Goal: Information Seeking & Learning: Learn about a topic

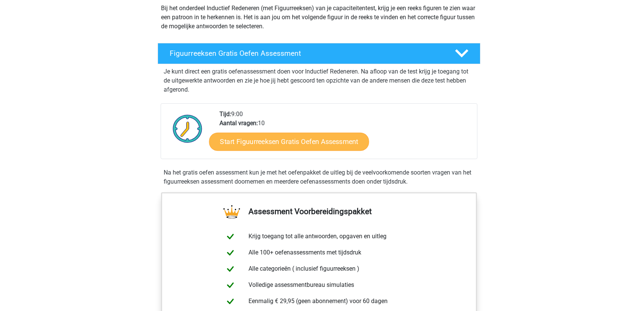
scroll to position [113, 0]
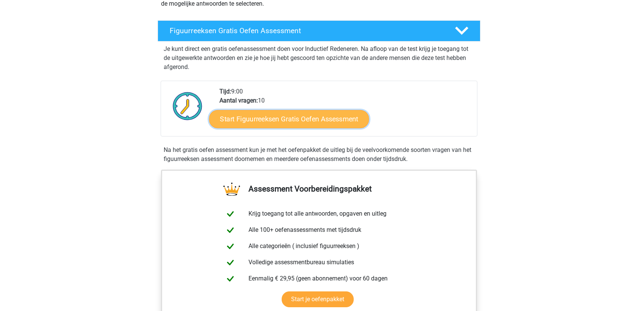
click at [268, 110] on link "Start Figuurreeksen Gratis Oefen Assessment" at bounding box center [289, 119] width 160 height 18
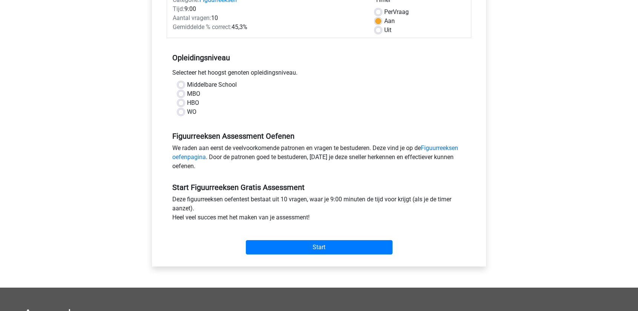
scroll to position [113, 0]
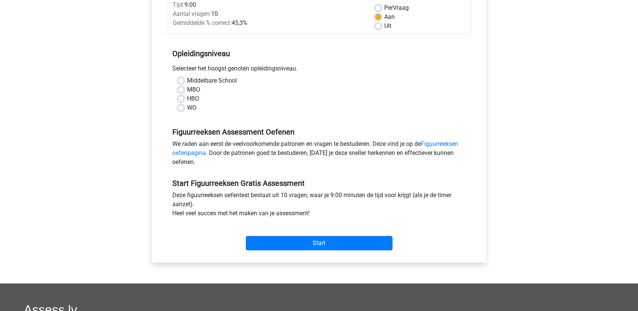
click at [192, 100] on label "HBO" at bounding box center [193, 98] width 12 height 9
click at [184, 100] on input "HBO" at bounding box center [181, 98] width 6 height 8
radio input "true"
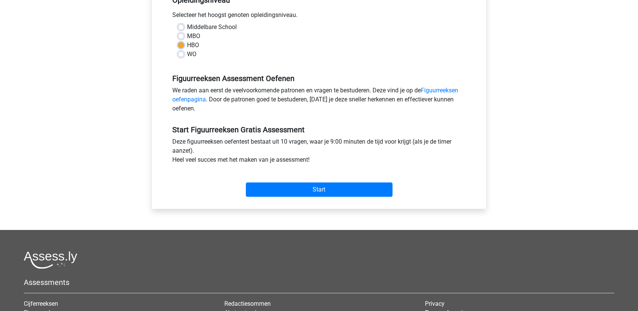
scroll to position [188, 0]
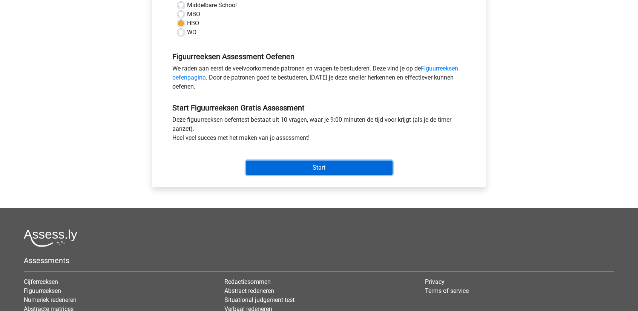
click at [306, 164] on input "Start" at bounding box center [319, 168] width 147 height 14
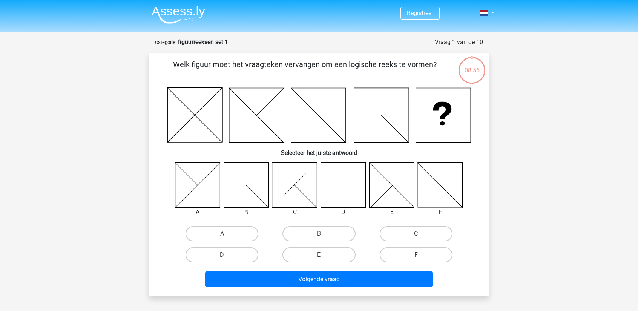
click at [294, 61] on p "Welk figuur moet het vraagteken vervangen om een logische reeks te vormen?" at bounding box center [305, 70] width 288 height 23
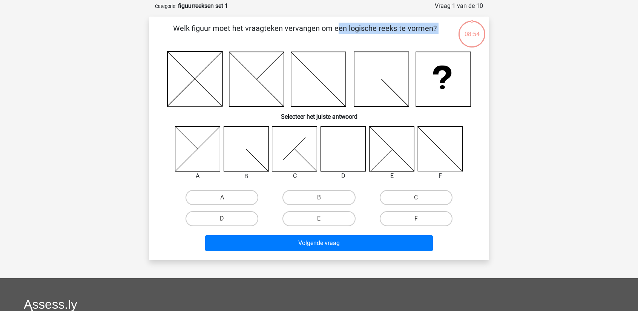
scroll to position [38, 0]
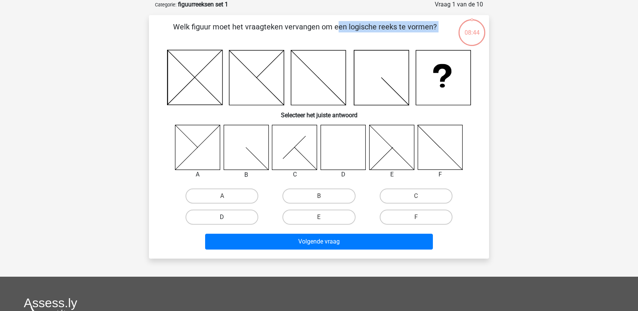
click at [219, 219] on label "D" at bounding box center [221, 217] width 73 height 15
click at [222, 219] on input "D" at bounding box center [224, 219] width 5 height 5
radio input "true"
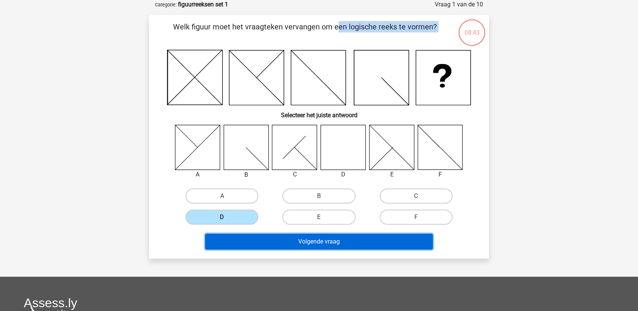
click at [295, 239] on button "Volgende vraag" at bounding box center [319, 242] width 228 height 16
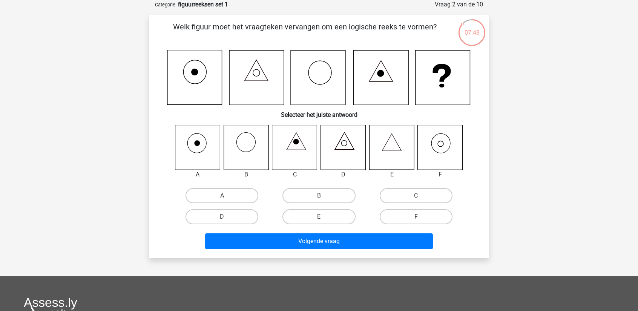
click at [452, 139] on icon at bounding box center [440, 147] width 45 height 45
click at [403, 213] on label "F" at bounding box center [416, 216] width 73 height 15
click at [416, 217] on input "F" at bounding box center [418, 219] width 5 height 5
radio input "true"
click at [385, 251] on div "Volgende vraag" at bounding box center [318, 242] width 291 height 19
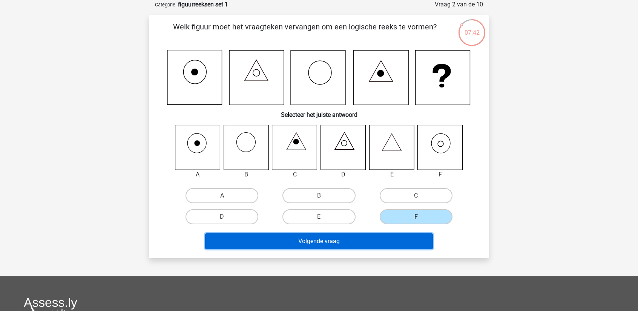
click at [328, 241] on button "Volgende vraag" at bounding box center [319, 241] width 228 height 16
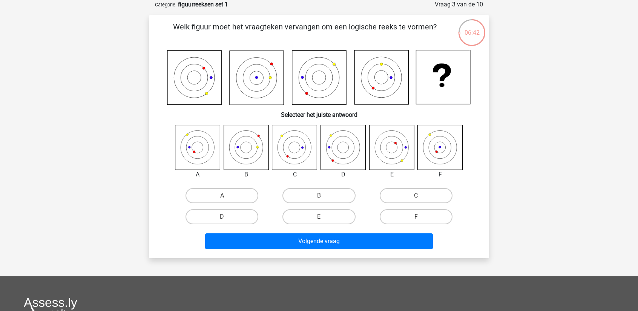
click at [203, 153] on icon at bounding box center [197, 147] width 45 height 45
click at [238, 153] on icon at bounding box center [246, 147] width 45 height 45
click at [208, 153] on icon at bounding box center [197, 147] width 45 height 45
drag, startPoint x: 244, startPoint y: 150, endPoint x: 239, endPoint y: 148, distance: 5.3
click at [244, 150] on icon at bounding box center [246, 147] width 45 height 45
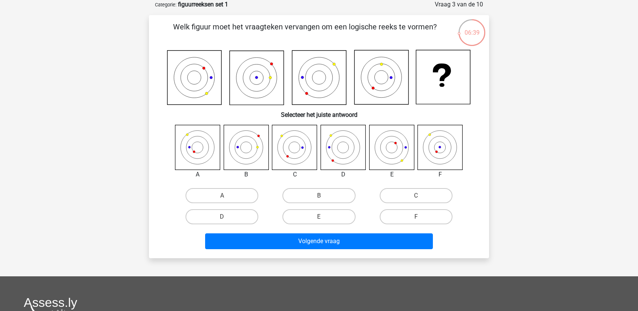
click at [211, 146] on icon at bounding box center [197, 147] width 45 height 45
click at [234, 147] on icon at bounding box center [246, 147] width 45 height 45
drag, startPoint x: 210, startPoint y: 146, endPoint x: 233, endPoint y: 147, distance: 23.4
click at [214, 147] on icon at bounding box center [197, 147] width 45 height 45
drag, startPoint x: 233, startPoint y: 147, endPoint x: 203, endPoint y: 146, distance: 29.8
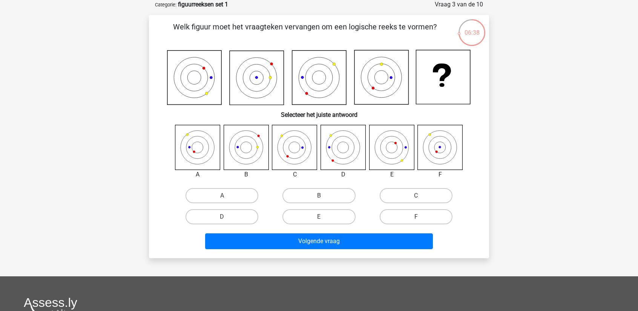
click at [228, 146] on icon at bounding box center [246, 147] width 45 height 45
drag, startPoint x: 203, startPoint y: 146, endPoint x: 218, endPoint y: 147, distance: 14.4
click at [207, 146] on icon at bounding box center [197, 147] width 45 height 45
click at [254, 141] on icon at bounding box center [246, 147] width 45 height 45
click at [331, 193] on label "B" at bounding box center [318, 195] width 73 height 15
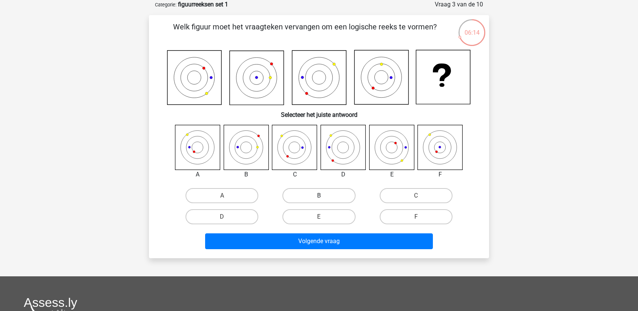
click at [324, 196] on input "B" at bounding box center [321, 198] width 5 height 5
radio input "true"
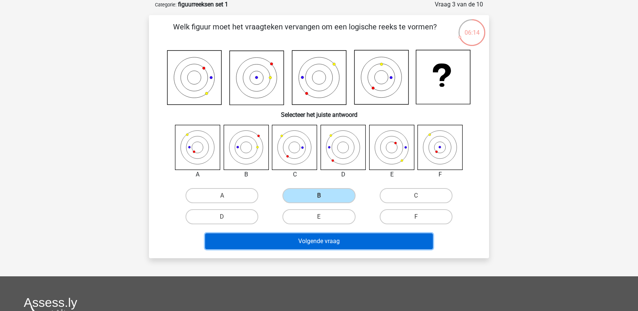
click at [355, 242] on button "Volgende vraag" at bounding box center [319, 241] width 228 height 16
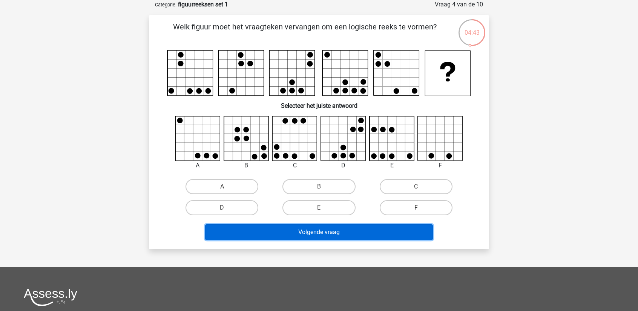
click at [337, 234] on button "Volgende vraag" at bounding box center [319, 232] width 228 height 16
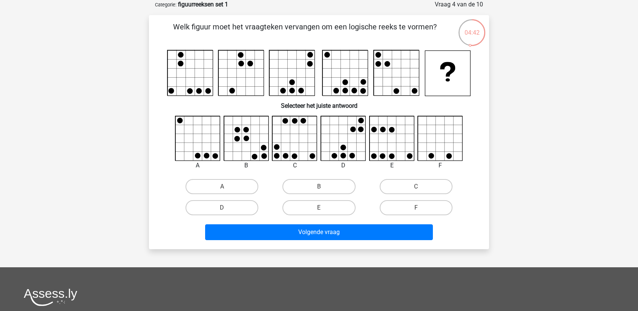
click at [106, 203] on div "Registreer Nederlands English" at bounding box center [319, 214] width 638 height 504
click at [297, 181] on label "B" at bounding box center [318, 186] width 73 height 15
click at [319, 187] on input "B" at bounding box center [321, 189] width 5 height 5
radio input "true"
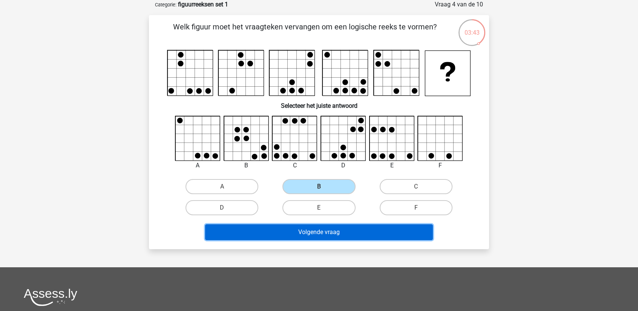
click at [327, 229] on button "Volgende vraag" at bounding box center [319, 232] width 228 height 16
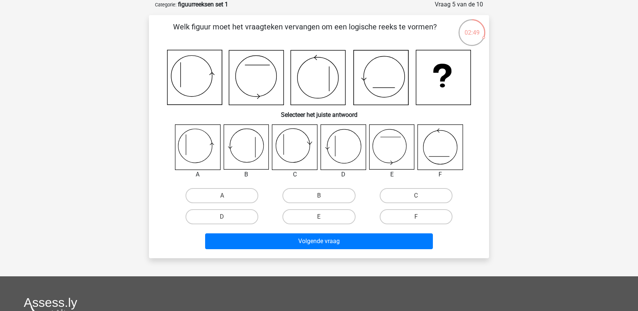
drag, startPoint x: 404, startPoint y: 196, endPoint x: 399, endPoint y: 205, distance: 11.3
click at [404, 196] on label "C" at bounding box center [416, 195] width 73 height 15
click at [416, 196] on input "C" at bounding box center [418, 198] width 5 height 5
radio input "true"
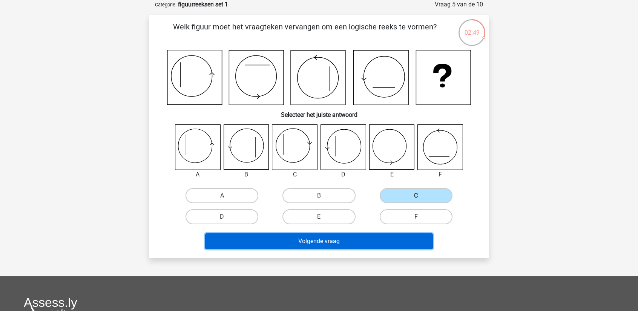
click at [383, 244] on button "Volgende vraag" at bounding box center [319, 241] width 228 height 16
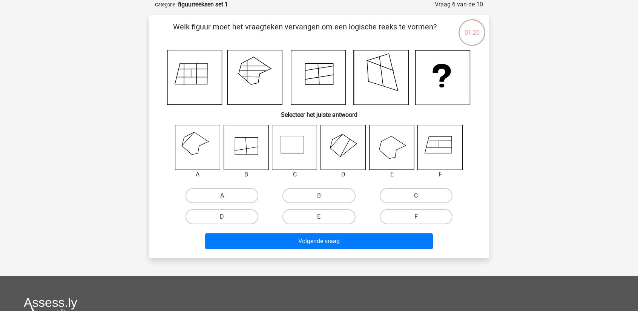
click at [249, 141] on icon at bounding box center [246, 147] width 45 height 45
click at [316, 201] on label "B" at bounding box center [318, 195] width 73 height 15
click at [319, 201] on input "B" at bounding box center [321, 198] width 5 height 5
radio input "true"
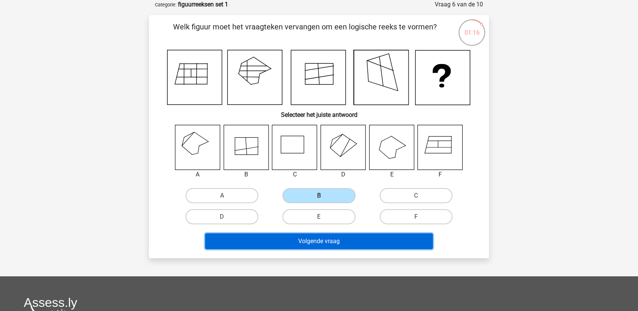
click at [329, 236] on button "Volgende vraag" at bounding box center [319, 241] width 228 height 16
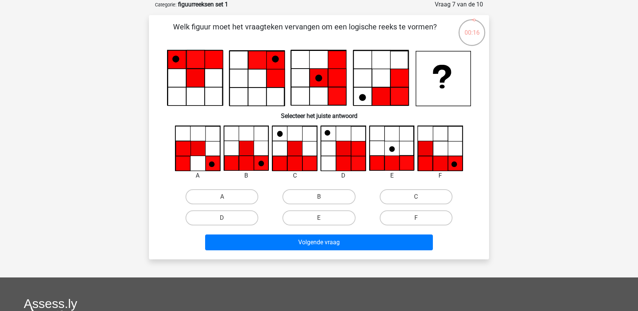
click at [257, 162] on icon at bounding box center [261, 163] width 15 height 15
drag, startPoint x: 325, startPoint y: 196, endPoint x: 325, endPoint y: 200, distance: 4.5
click at [325, 196] on label "B" at bounding box center [318, 196] width 73 height 15
click at [324, 197] on input "B" at bounding box center [321, 199] width 5 height 5
radio input "true"
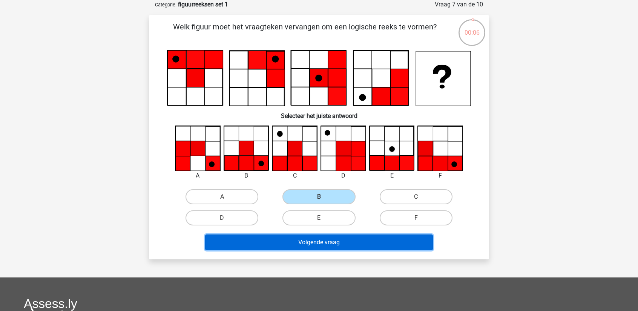
click at [351, 239] on button "Volgende vraag" at bounding box center [319, 242] width 228 height 16
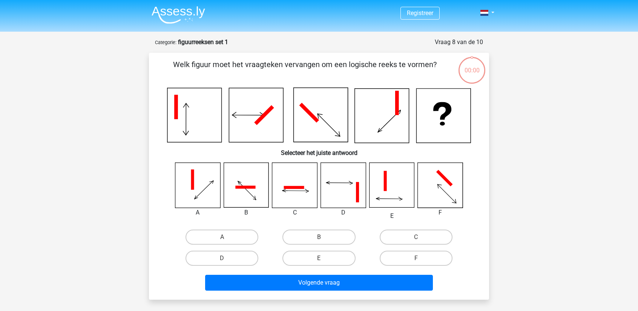
scroll to position [38, 0]
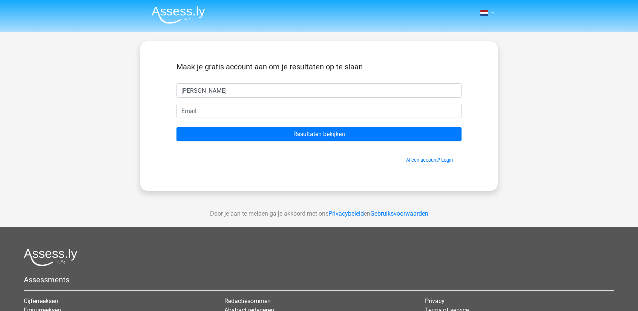
type input "[PERSON_NAME]"
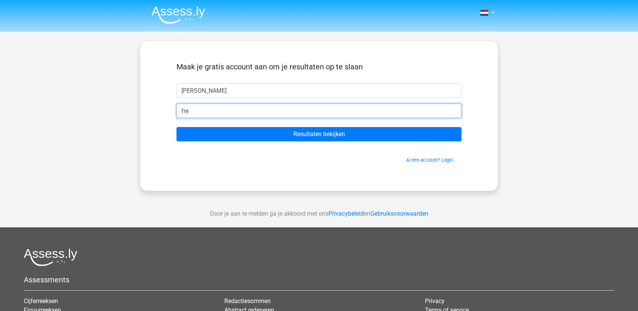
type input "[EMAIL_ADDRESS][DOMAIN_NAME]"
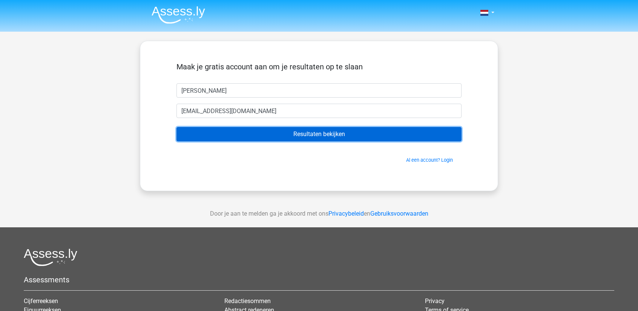
click at [366, 136] on input "Resultaten bekijken" at bounding box center [318, 134] width 285 height 14
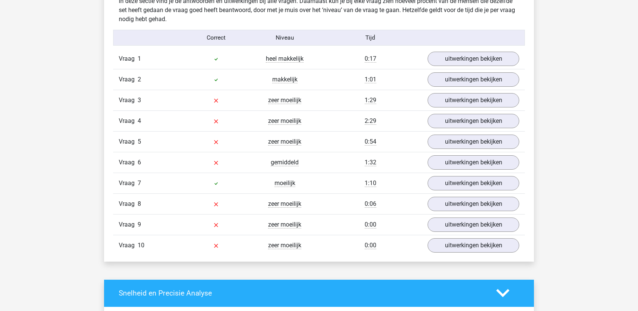
scroll to position [603, 0]
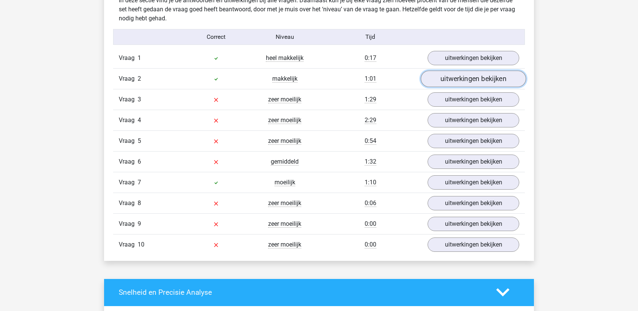
click at [449, 78] on link "uitwerkingen bekijken" at bounding box center [473, 78] width 105 height 17
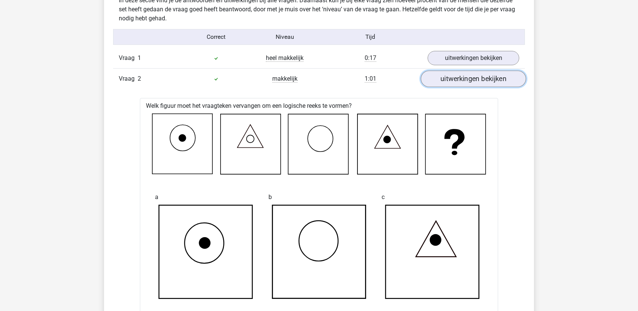
click at [449, 78] on link "uitwerkingen bekijken" at bounding box center [473, 78] width 105 height 17
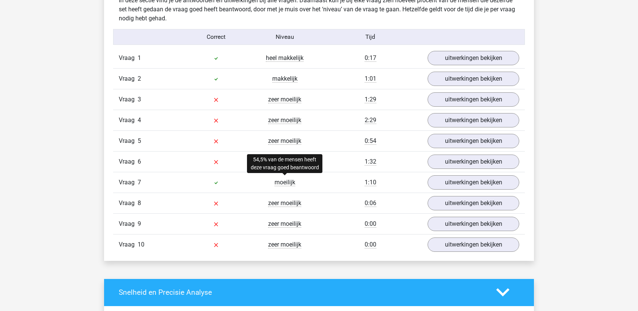
click at [285, 179] on span "moeilijk" at bounding box center [284, 183] width 21 height 8
click at [129, 178] on span "Vraag" at bounding box center [128, 182] width 19 height 9
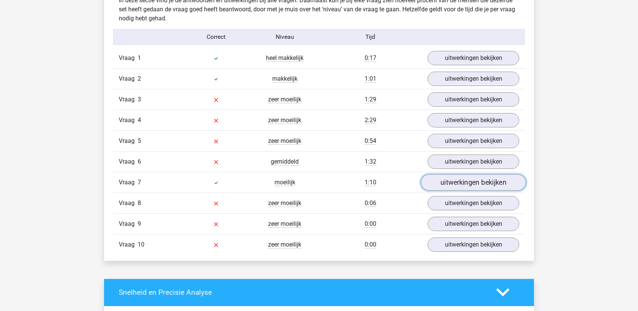
click at [490, 178] on link "uitwerkingen bekijken" at bounding box center [473, 182] width 105 height 17
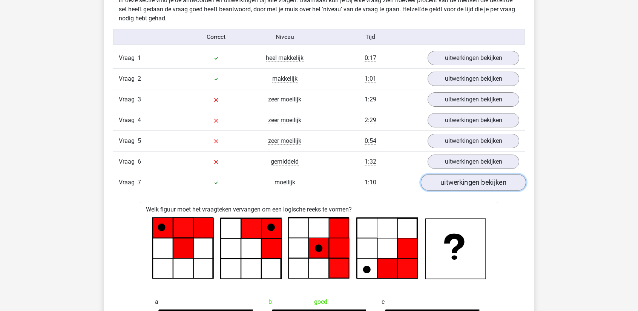
click at [490, 178] on link "uitwerkingen bekijken" at bounding box center [473, 182] width 105 height 17
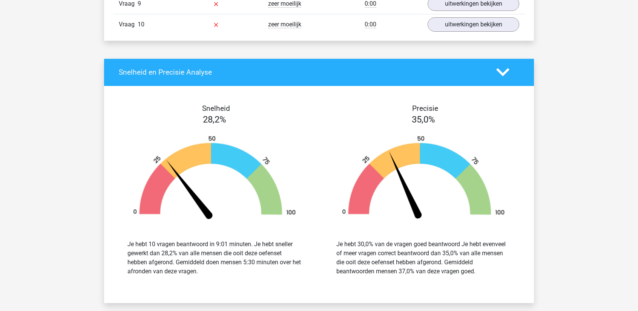
scroll to position [829, 0]
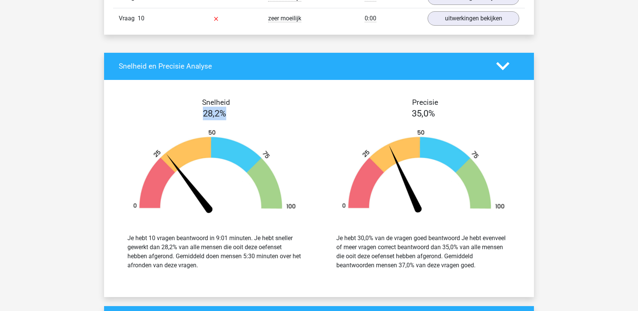
drag, startPoint x: 204, startPoint y: 112, endPoint x: 241, endPoint y: 111, distance: 36.9
click at [241, 111] on div "28,2%" at bounding box center [214, 114] width 209 height 14
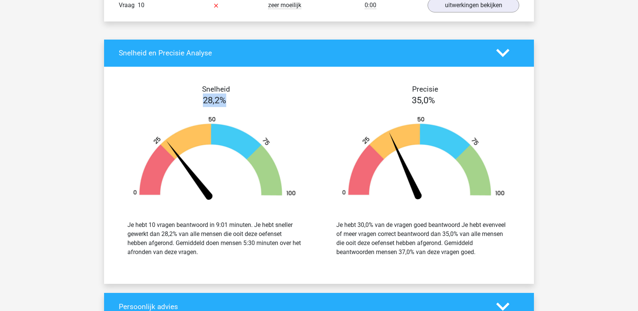
scroll to position [867, 0]
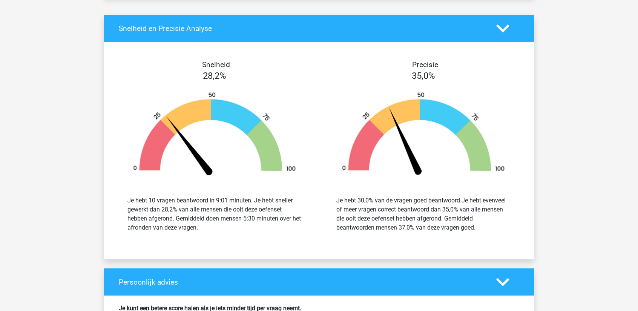
click at [407, 198] on div "Je hebt 30,0% van de vragen goed beantwoord Je hebt evenveel of meer vragen cor…" at bounding box center [423, 214] width 174 height 36
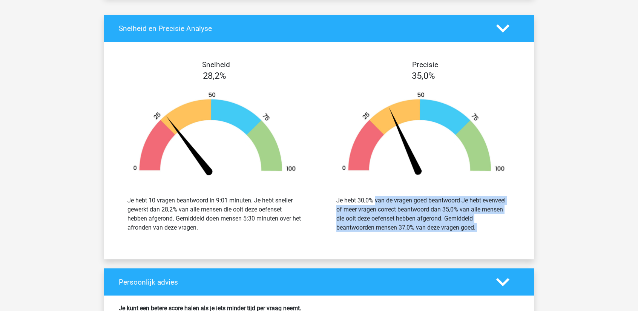
click at [407, 198] on div "Je hebt 30,0% van de vragen goed beantwoord Je hebt evenveel of meer vragen cor…" at bounding box center [423, 214] width 174 height 36
click at [394, 206] on div "Je hebt 30,0% van de vragen goed beantwoord Je hebt evenveel of meer vragen cor…" at bounding box center [423, 214] width 174 height 36
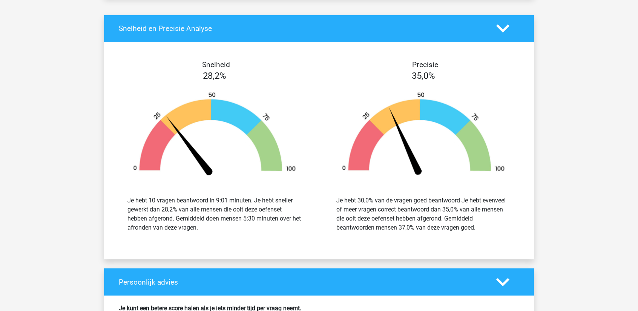
click at [475, 205] on div "Je hebt 30,0% van de vragen goed beantwoord Je hebt evenveel of meer vragen cor…" at bounding box center [423, 214] width 174 height 36
click at [440, 214] on div "Je hebt 30,0% van de vragen goed beantwoord Je hebt evenveel of meer vragen cor…" at bounding box center [423, 214] width 174 height 36
click at [375, 224] on div "Je hebt 30,0% van de vragen goed beantwoord Je hebt evenveel of meer vragen cor…" at bounding box center [423, 214] width 174 height 36
click at [375, 223] on div "Je hebt 30,0% van de vragen goed beantwoord Je hebt evenveel of meer vragen cor…" at bounding box center [423, 214] width 174 height 36
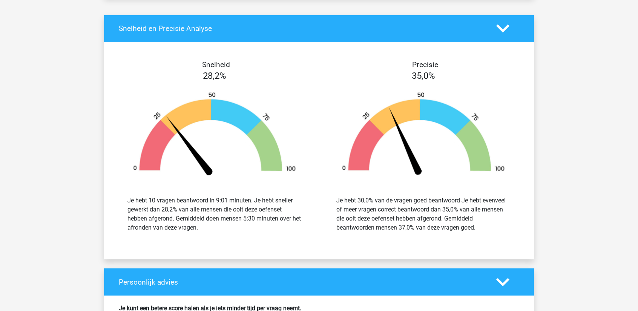
click at [445, 222] on div "Je hebt 30,0% van de vragen goed beantwoord Je hebt evenveel of meer vragen cor…" at bounding box center [423, 214] width 174 height 36
drag, startPoint x: 482, startPoint y: 225, endPoint x: 323, endPoint y: 199, distance: 160.9
click at [323, 198] on div "Precisie 35,0% Je hebt 30,0% van de vragen goed beantwoord Je hebt evenveel of …" at bounding box center [423, 150] width 209 height 181
click at [454, 207] on div "Je hebt 30,0% van de vragen goed beantwoord Je hebt evenveel of meer vragen cor…" at bounding box center [423, 214] width 174 height 36
click at [358, 224] on div "Je hebt 30,0% van de vragen goed beantwoord Je hebt evenveel of meer vragen cor…" at bounding box center [423, 214] width 174 height 36
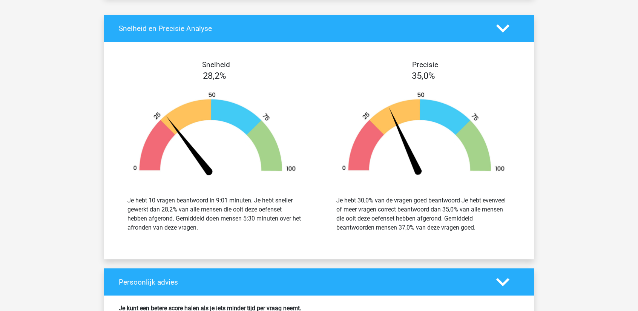
click at [437, 209] on div "Je hebt 30,0% van de vragen goed beantwoord Je hebt evenveel of meer vragen cor…" at bounding box center [423, 214] width 174 height 36
drag, startPoint x: 439, startPoint y: 208, endPoint x: 440, endPoint y: 215, distance: 7.0
click at [441, 216] on div "Je hebt 30,0% van de vragen goed beantwoord Je hebt evenveel of meer vragen cor…" at bounding box center [423, 214] width 174 height 36
click at [462, 217] on div "Je hebt 30,0% van de vragen goed beantwoord Je hebt evenveel of meer vragen cor…" at bounding box center [423, 214] width 174 height 36
click at [430, 226] on div "Je hebt 30,0% van de vragen goed beantwoord Je hebt evenveel of meer vragen cor…" at bounding box center [423, 214] width 174 height 36
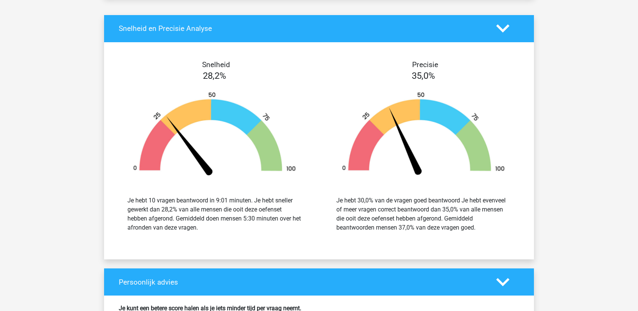
click at [370, 220] on div "Je hebt 30,0% van de vragen goed beantwoord Je hebt evenveel of meer vragen cor…" at bounding box center [423, 214] width 174 height 36
click at [450, 222] on div "Je hebt 30,0% van de vragen goed beantwoord Je hebt evenveel of meer vragen cor…" at bounding box center [423, 214] width 174 height 36
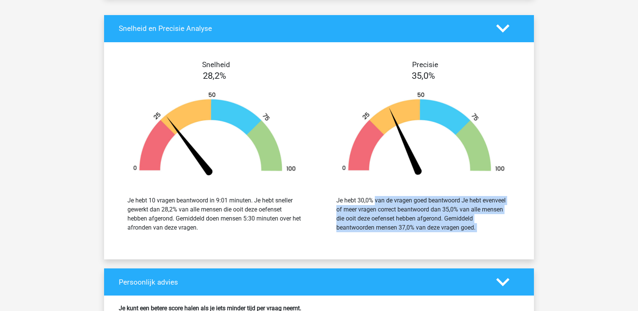
click at [450, 222] on div "Je hebt 30,0% van de vragen goed beantwoord Je hebt evenveel of meer vragen cor…" at bounding box center [423, 214] width 174 height 36
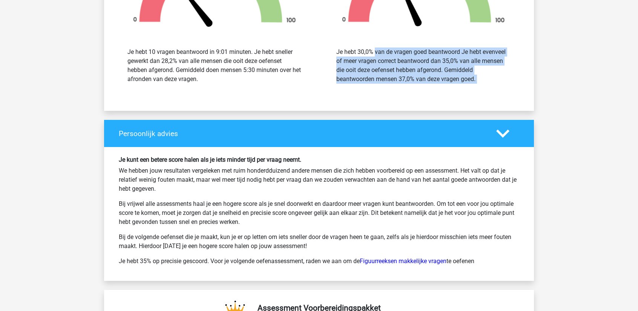
scroll to position [1018, 0]
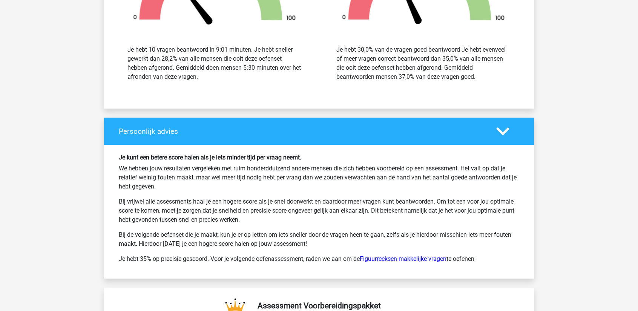
click at [256, 155] on h6 "Je kunt een betere score halen als je iets minder tijd per vraag neemt." at bounding box center [319, 157] width 400 height 7
click at [142, 179] on p "We hebben jouw resultaten vergeleken met ruim honderdduizend andere mensen die …" at bounding box center [319, 177] width 400 height 27
click at [319, 175] on p "We hebben jouw resultaten vergeleken met ruim honderdduizend andere mensen die …" at bounding box center [319, 177] width 400 height 27
click at [319, 176] on p "We hebben jouw resultaten vergeleken met ruim honderdduizend andere mensen die …" at bounding box center [319, 177] width 400 height 27
click at [318, 176] on p "We hebben jouw resultaten vergeleken met ruim honderdduizend andere mensen die …" at bounding box center [319, 177] width 400 height 27
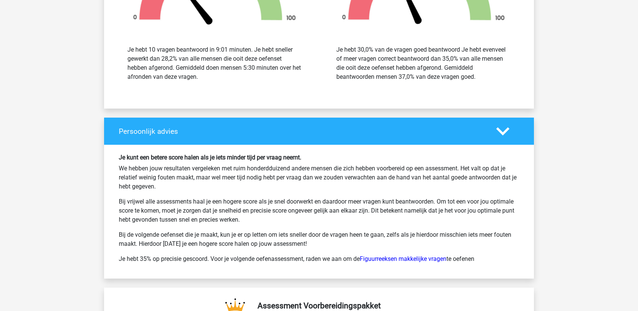
click at [300, 197] on p "Bij vrijwel alle assessments haal je een hogere score als je snel doorwerkt en …" at bounding box center [319, 210] width 400 height 27
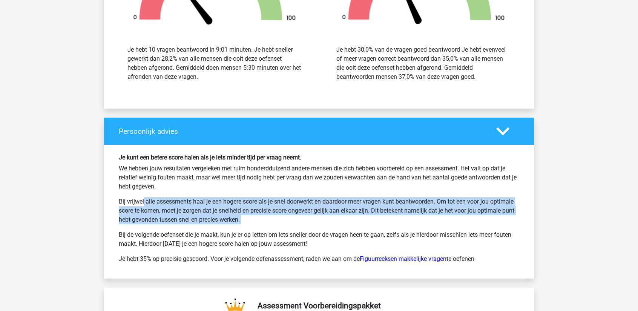
click at [300, 197] on p "Bij vrijwel alle assessments haal je een hogere score als je snel doorwerkt en …" at bounding box center [319, 210] width 400 height 27
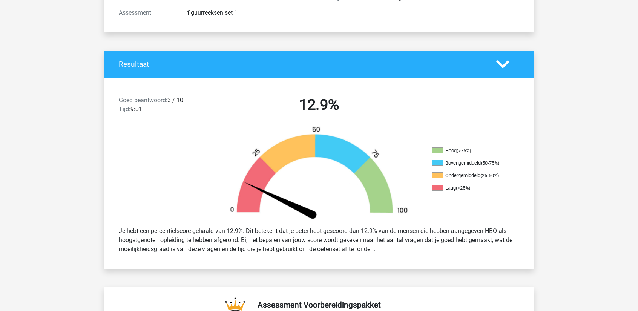
scroll to position [113, 0]
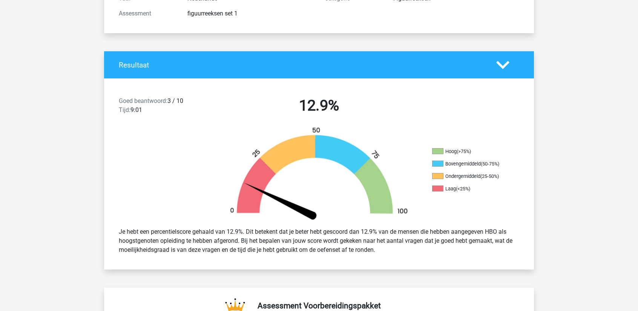
click at [210, 232] on div "Je hebt een percentielscore gehaald van 12.9%. Dit betekent dat je beter hebt g…" at bounding box center [319, 240] width 412 height 33
click at [211, 232] on div "Je hebt een percentielscore gehaald van 12.9%. Dit betekent dat je beter hebt g…" at bounding box center [319, 240] width 412 height 33
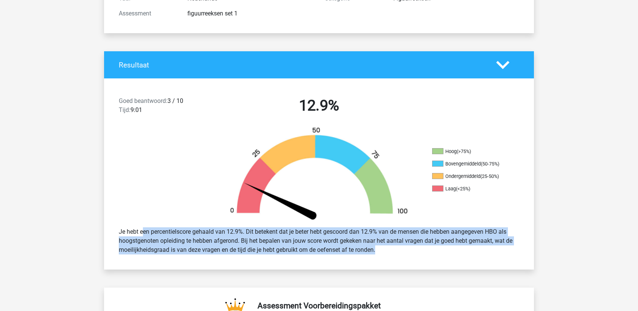
click at [211, 232] on div "Je hebt een percentielscore gehaald van 12.9%. Dit betekent dat je beter hebt g…" at bounding box center [319, 240] width 412 height 33
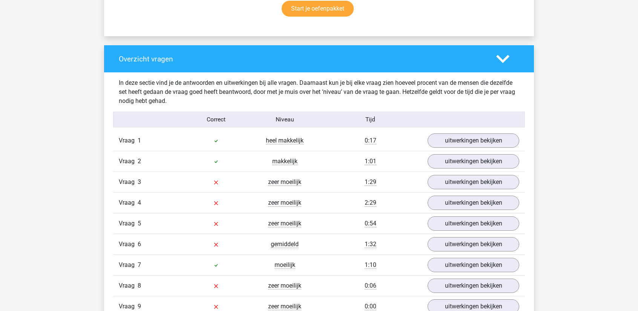
scroll to position [528, 0]
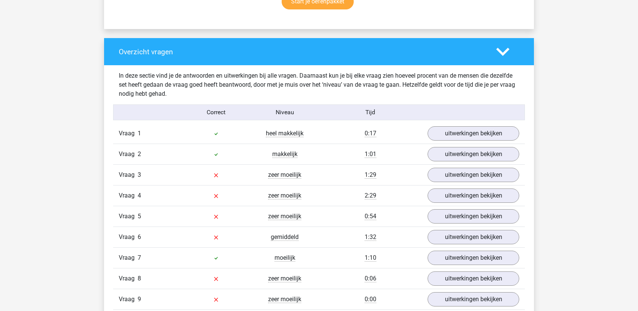
click at [173, 76] on div "In deze sectie vind je de antwoorden en uitwerkingen bij alle vragen. Daarnaast…" at bounding box center [319, 84] width 412 height 27
click at [175, 75] on div "In deze sectie vind je de antwoorden en uitwerkingen bij alle vragen. Daarnaast…" at bounding box center [319, 84] width 412 height 27
click at [276, 84] on div "In deze sectie vind je de antwoorden en uitwerkingen bij alle vragen. Daarnaast…" at bounding box center [319, 84] width 412 height 27
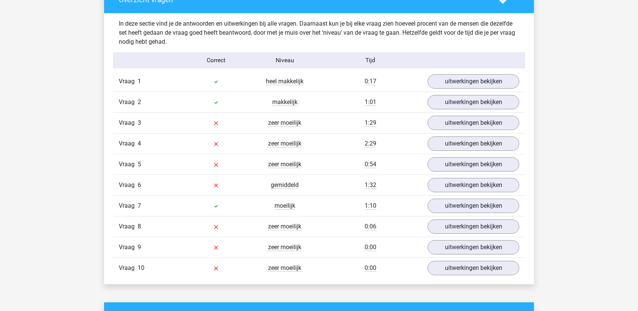
scroll to position [603, 0]
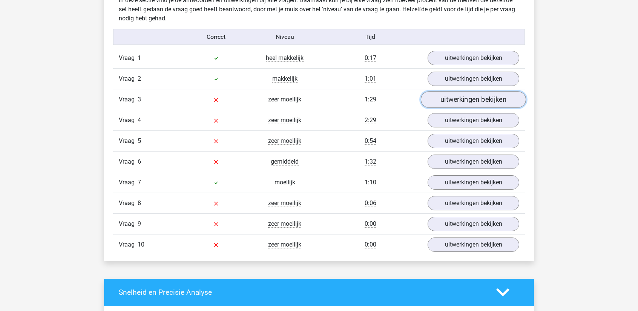
drag, startPoint x: 467, startPoint y: 102, endPoint x: 463, endPoint y: 100, distance: 5.4
click at [467, 102] on link "uitwerkingen bekijken" at bounding box center [473, 99] width 105 height 17
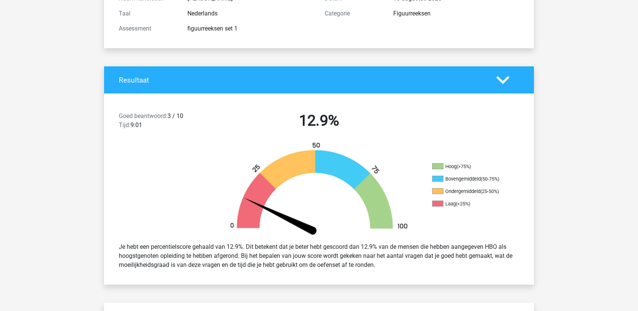
scroll to position [75, 0]
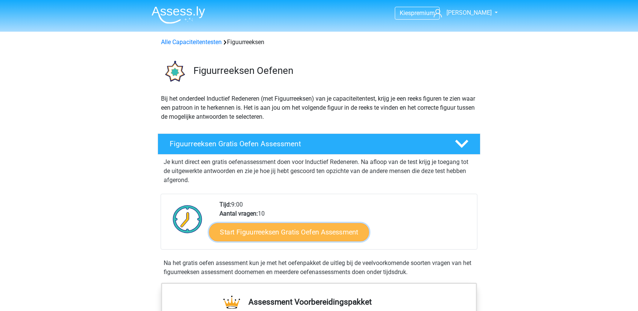
click at [314, 230] on link "Start Figuurreeksen Gratis Oefen Assessment" at bounding box center [289, 232] width 160 height 18
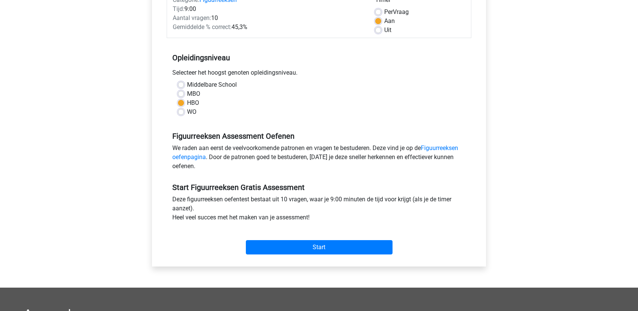
scroll to position [113, 0]
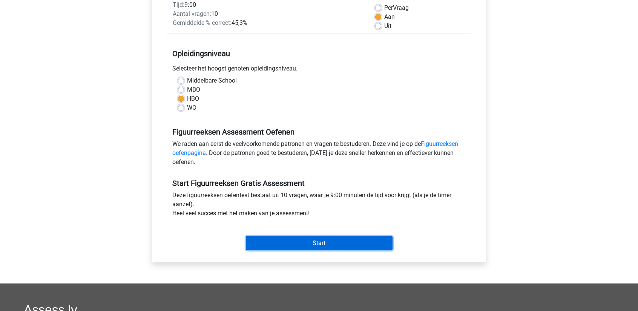
click at [305, 241] on input "Start" at bounding box center [319, 243] width 147 height 14
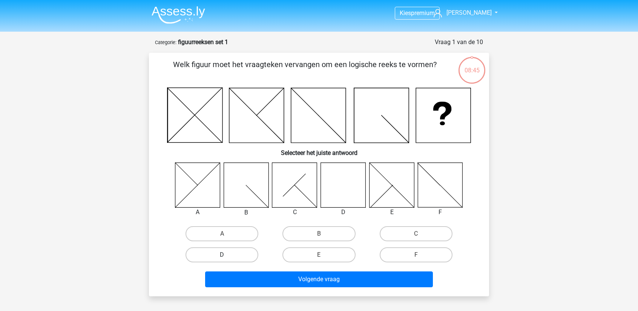
click at [253, 254] on label "D" at bounding box center [221, 254] width 73 height 15
click at [227, 255] on input "D" at bounding box center [224, 257] width 5 height 5
radio input "true"
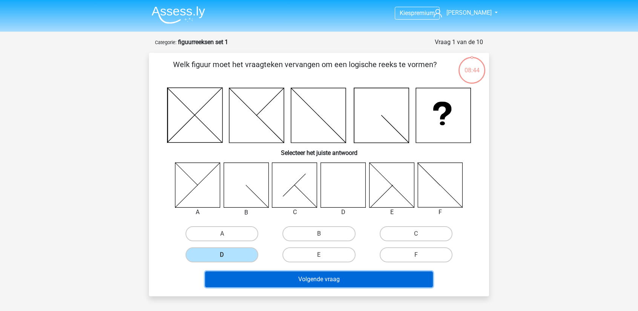
click at [299, 277] on button "Volgende vraag" at bounding box center [319, 279] width 228 height 16
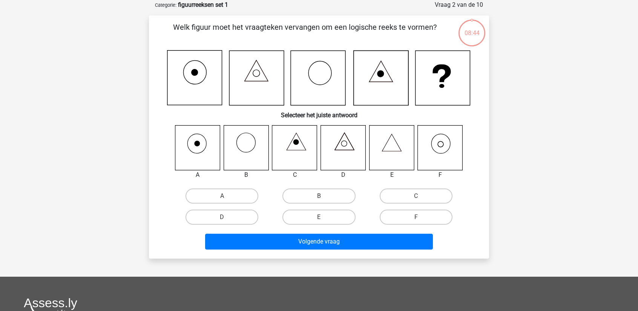
scroll to position [38, 0]
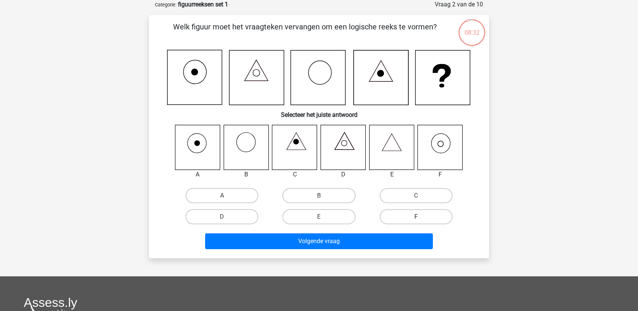
click at [441, 219] on label "F" at bounding box center [416, 216] width 73 height 15
click at [421, 219] on input "F" at bounding box center [418, 219] width 5 height 5
radio input "true"
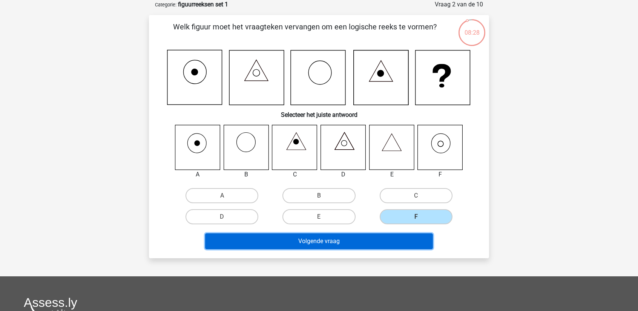
click at [409, 247] on button "Volgende vraag" at bounding box center [319, 241] width 228 height 16
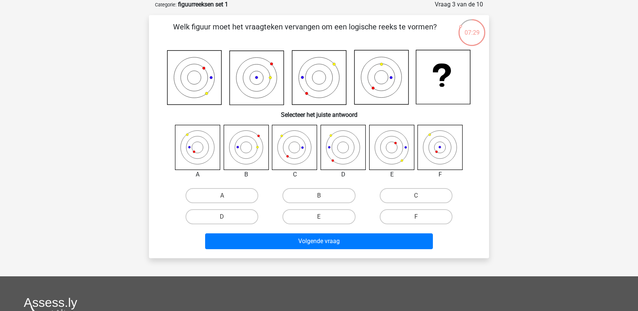
click at [248, 146] on icon at bounding box center [246, 147] width 45 height 45
click at [324, 199] on label "B" at bounding box center [318, 195] width 73 height 15
click at [324, 199] on input "B" at bounding box center [321, 198] width 5 height 5
radio input "true"
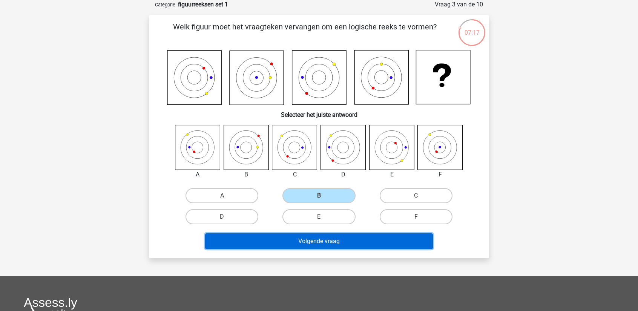
click at [313, 241] on button "Volgende vraag" at bounding box center [319, 241] width 228 height 16
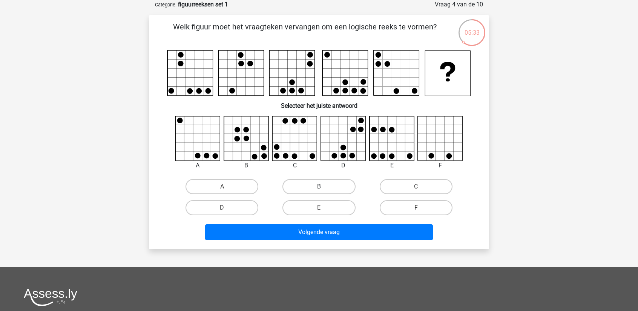
click at [322, 193] on label "B" at bounding box center [318, 186] width 73 height 15
click at [322, 192] on input "B" at bounding box center [321, 189] width 5 height 5
radio input "true"
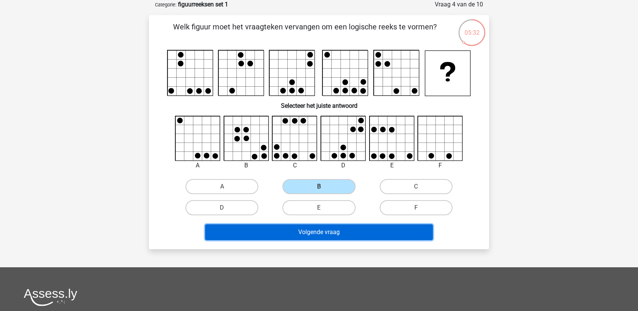
click at [366, 236] on button "Volgende vraag" at bounding box center [319, 232] width 228 height 16
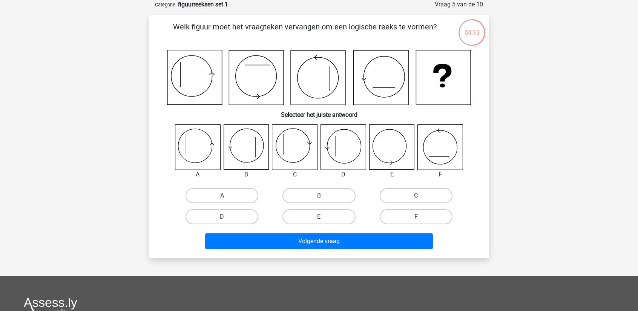
click at [337, 70] on icon at bounding box center [318, 78] width 55 height 55
click at [372, 93] on icon at bounding box center [381, 78] width 55 height 55
click at [323, 80] on icon at bounding box center [318, 78] width 55 height 55
drag, startPoint x: 299, startPoint y: 80, endPoint x: 235, endPoint y: 80, distance: 63.3
click at [298, 80] on icon at bounding box center [318, 78] width 55 height 55
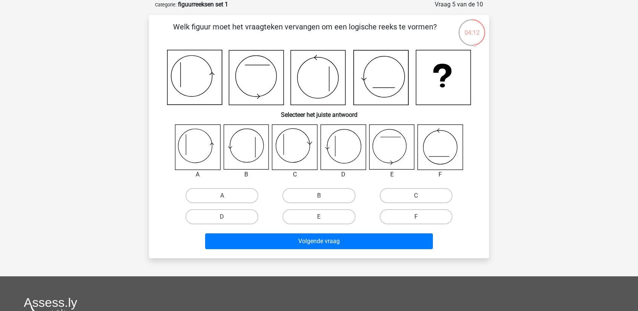
drag, startPoint x: 235, startPoint y: 80, endPoint x: 284, endPoint y: 94, distance: 51.1
click at [237, 81] on icon at bounding box center [256, 78] width 55 height 55
click at [406, 199] on label "C" at bounding box center [416, 195] width 73 height 15
click at [416, 199] on input "C" at bounding box center [418, 198] width 5 height 5
radio input "true"
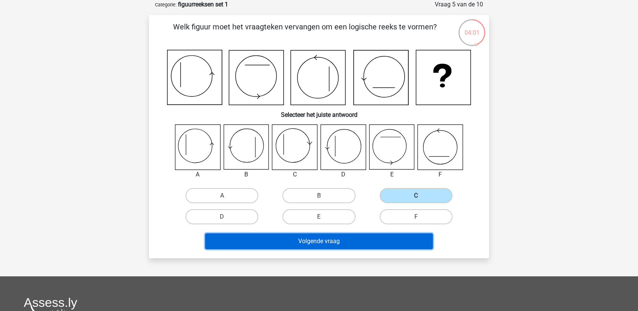
click at [392, 244] on button "Volgende vraag" at bounding box center [319, 241] width 228 height 16
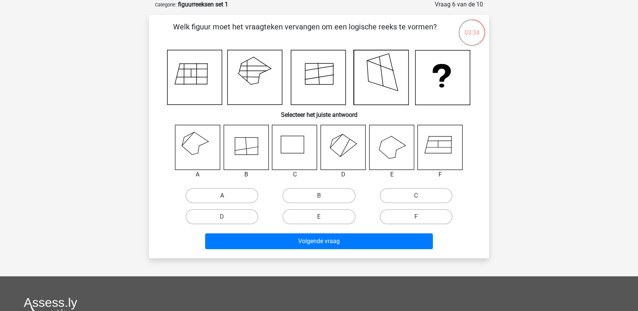
click at [216, 197] on label "A" at bounding box center [221, 195] width 73 height 15
click at [222, 197] on input "A" at bounding box center [224, 198] width 5 height 5
radio input "true"
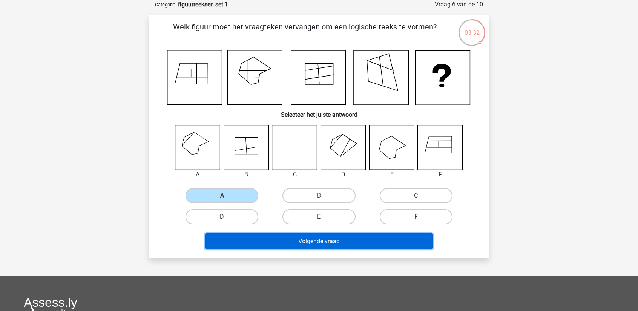
click at [377, 242] on button "Volgende vraag" at bounding box center [319, 241] width 228 height 16
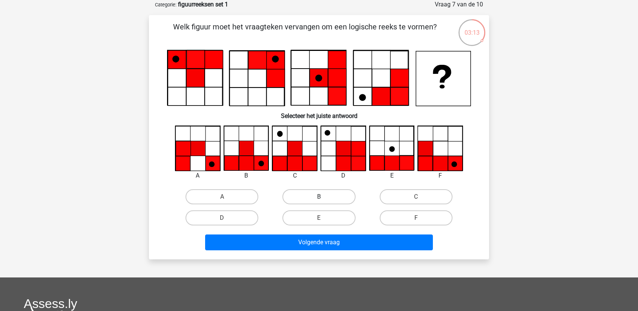
click at [320, 195] on label "B" at bounding box center [318, 196] width 73 height 15
click at [320, 197] on input "B" at bounding box center [321, 199] width 5 height 5
radio input "true"
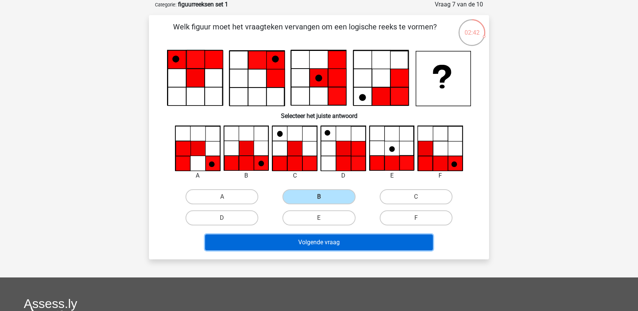
click at [327, 242] on button "Volgende vraag" at bounding box center [319, 242] width 228 height 16
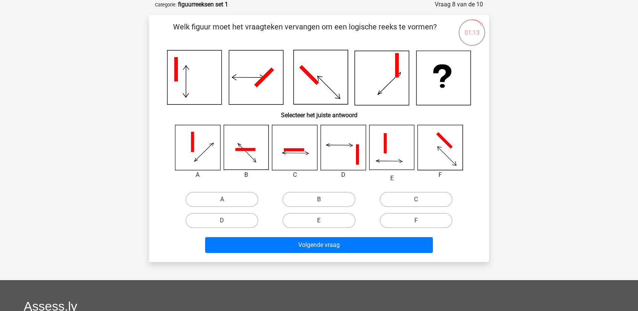
click at [346, 153] on icon at bounding box center [343, 147] width 45 height 45
drag, startPoint x: 289, startPoint y: 155, endPoint x: 302, endPoint y: 156, distance: 12.8
click at [290, 156] on icon at bounding box center [294, 147] width 45 height 45
click at [345, 160] on icon at bounding box center [343, 147] width 45 height 45
drag, startPoint x: 283, startPoint y: 156, endPoint x: 334, endPoint y: 156, distance: 51.3
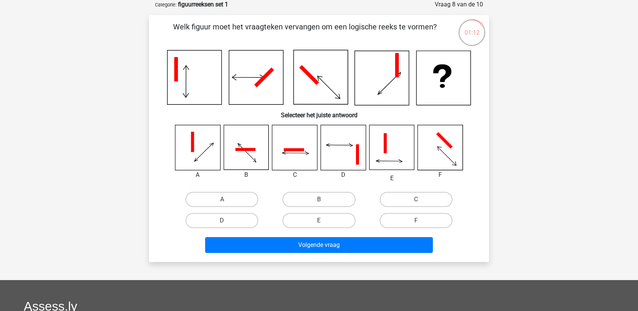
click at [299, 158] on icon at bounding box center [294, 147] width 45 height 45
click at [242, 224] on label "D" at bounding box center [221, 220] width 73 height 15
click at [227, 224] on input "D" at bounding box center [224, 223] width 5 height 5
radio input "true"
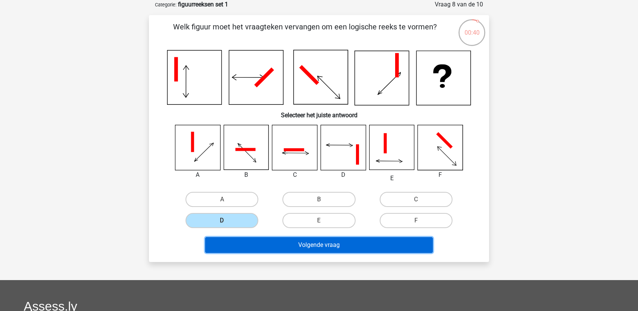
click at [348, 243] on button "Volgende vraag" at bounding box center [319, 245] width 228 height 16
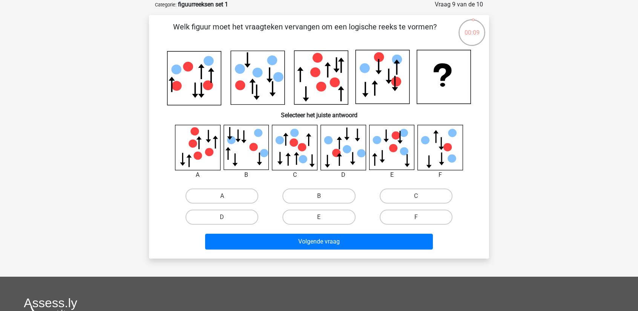
click at [533, 36] on div "Kies premium Frederik Frederik.van.overbeke@gmail.com" at bounding box center [319, 218] width 638 height 513
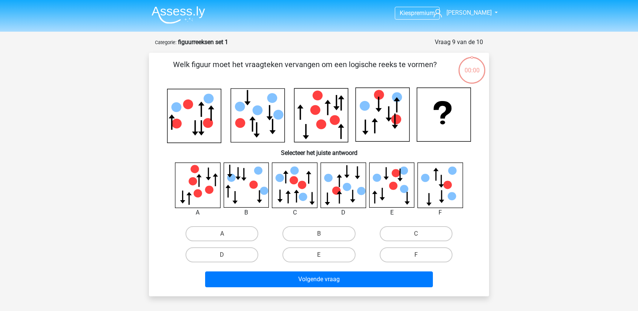
scroll to position [38, 0]
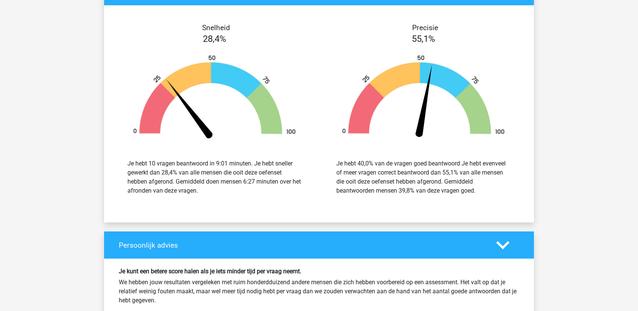
scroll to position [905, 0]
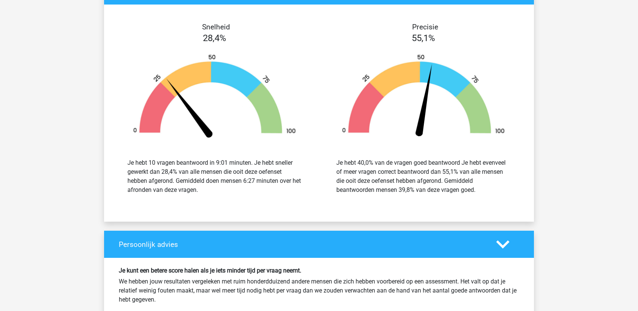
click at [454, 165] on div "Je hebt 40,0% van de vragen goed beantwoord Je hebt evenveel of meer vragen cor…" at bounding box center [423, 176] width 174 height 36
click at [440, 173] on div "Je hebt 40,0% van de vragen goed beantwoord Je hebt evenveel of meer vragen cor…" at bounding box center [423, 176] width 174 height 36
click at [421, 174] on div "Je hebt 40,0% van de vragen goed beantwoord Je hebt evenveel of meer vragen cor…" at bounding box center [423, 176] width 174 height 36
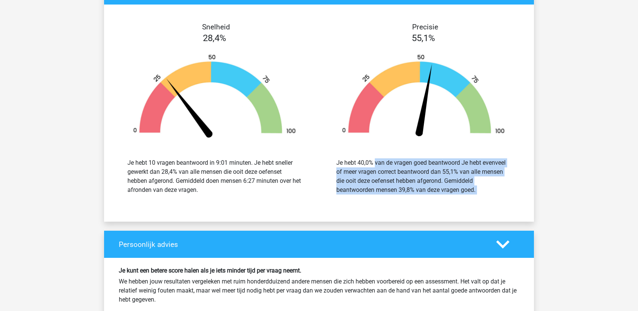
click at [421, 174] on div "Je hebt 40,0% van de vragen goed beantwoord Je hebt evenveel of meer vragen cor…" at bounding box center [423, 176] width 174 height 36
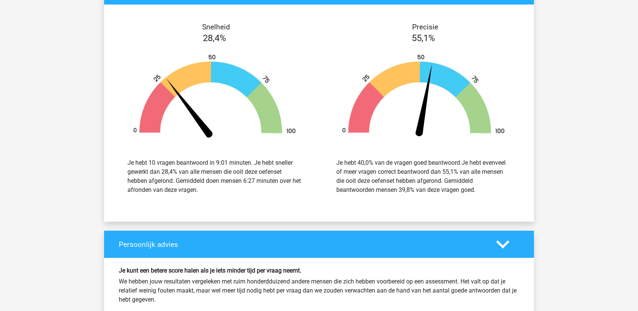
click at [216, 158] on div "Je hebt 10 vragen beantwoord in 9:01 minuten. Je hebt sneller gewerkt dan 28,4%…" at bounding box center [214, 176] width 174 height 36
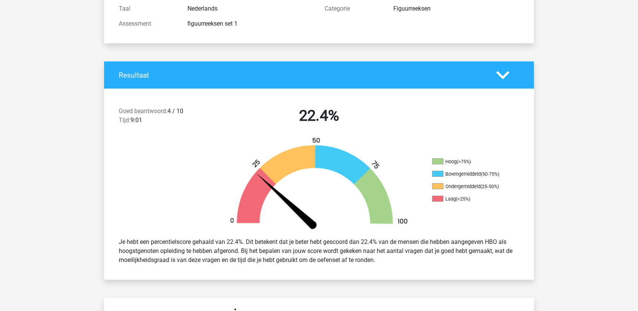
scroll to position [75, 0]
